Goal: Register for event/course

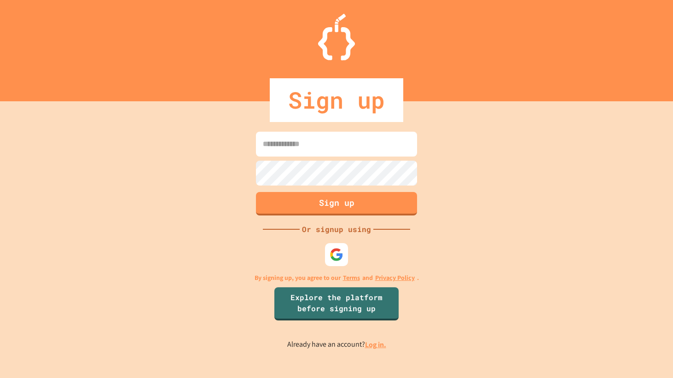
click at [354, 158] on div at bounding box center [337, 158] width 166 height 2
click at [337, 247] on div at bounding box center [336, 254] width 25 height 25
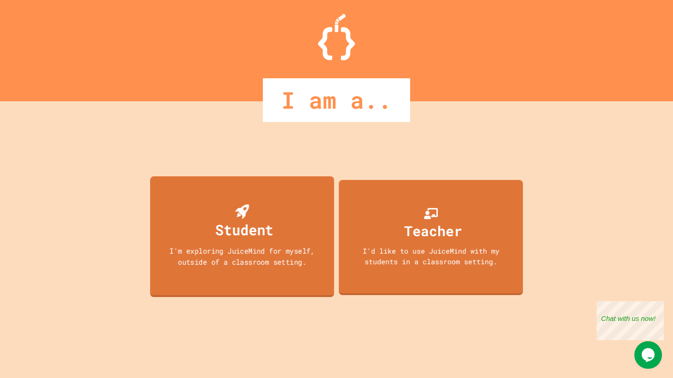
click at [272, 252] on div "I'm exploring JuiceMind for myself, outside of a classroom setting." at bounding box center [242, 256] width 166 height 22
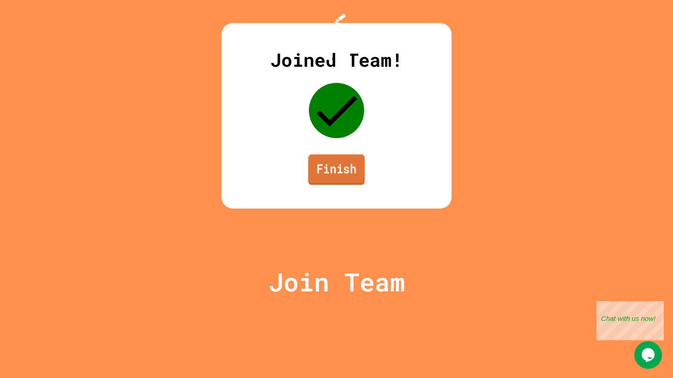
click at [317, 185] on link "Finish" at bounding box center [336, 169] width 57 height 30
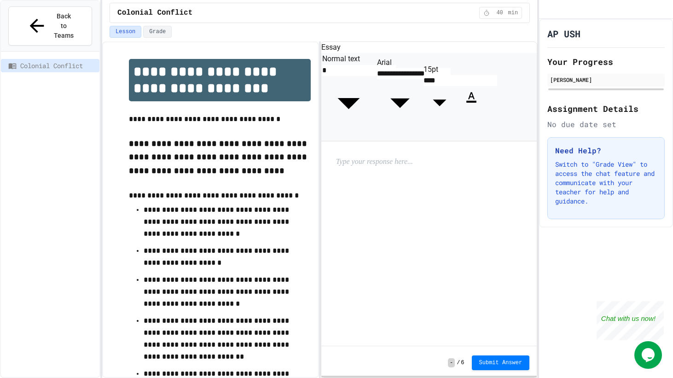
click at [513, 19] on div "Colonial Conflict 40 min" at bounding box center [320, 13] width 420 height 20
click at [510, 8] on div "40 min" at bounding box center [500, 13] width 43 height 12
click at [500, 12] on span "40" at bounding box center [500, 12] width 15 height 7
click at [58, 19] on span "Back to Teams" at bounding box center [64, 26] width 22 height 29
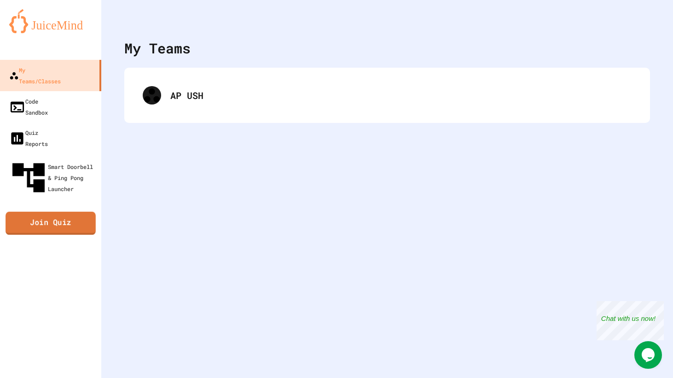
click at [60, 212] on link "Join Quiz" at bounding box center [51, 223] width 90 height 23
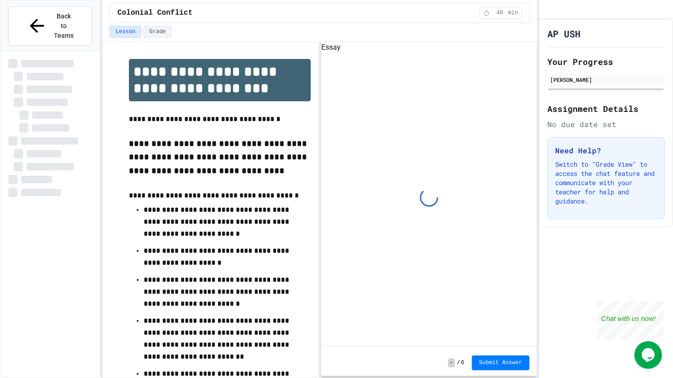
scroll to position [42, 0]
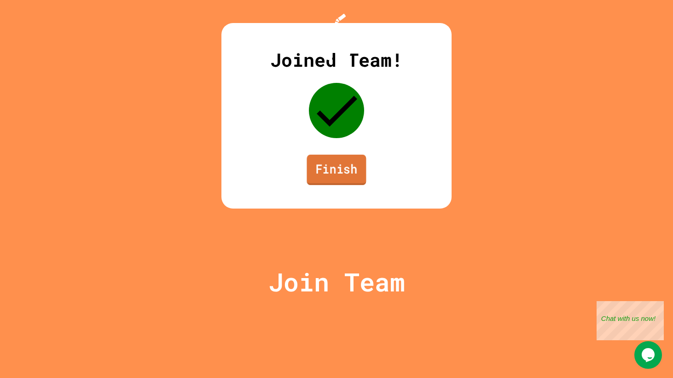
click at [333, 185] on link "Finish" at bounding box center [336, 170] width 59 height 30
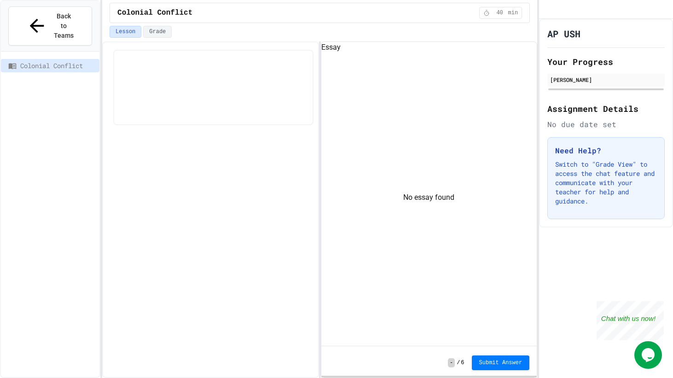
scroll to position [42, 0]
